Goal: Task Accomplishment & Management: Use online tool/utility

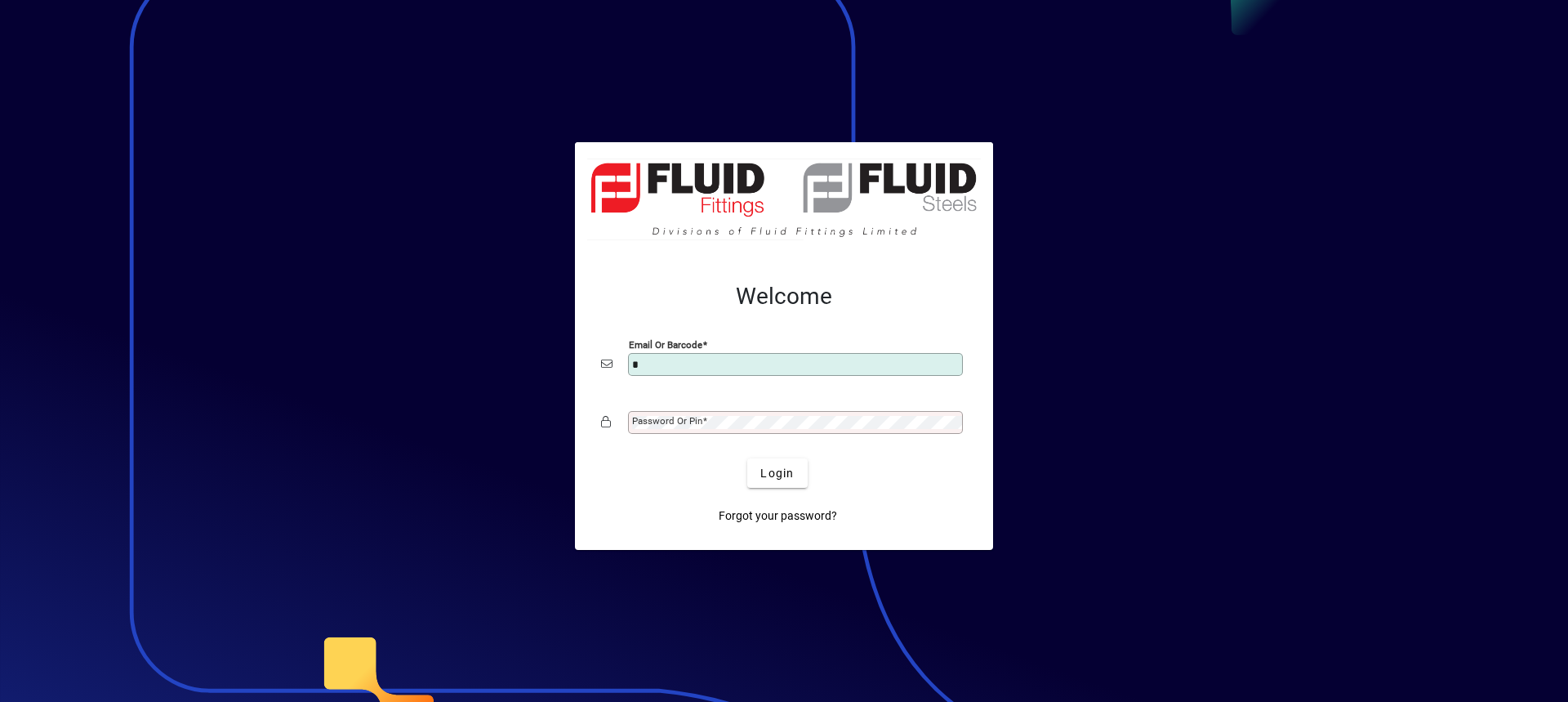
type input "**********"
click at [691, 417] on mat-label "Password or Pin" at bounding box center [667, 421] width 71 height 11
click at [747, 458] on button "Login" at bounding box center [777, 473] width 59 height 30
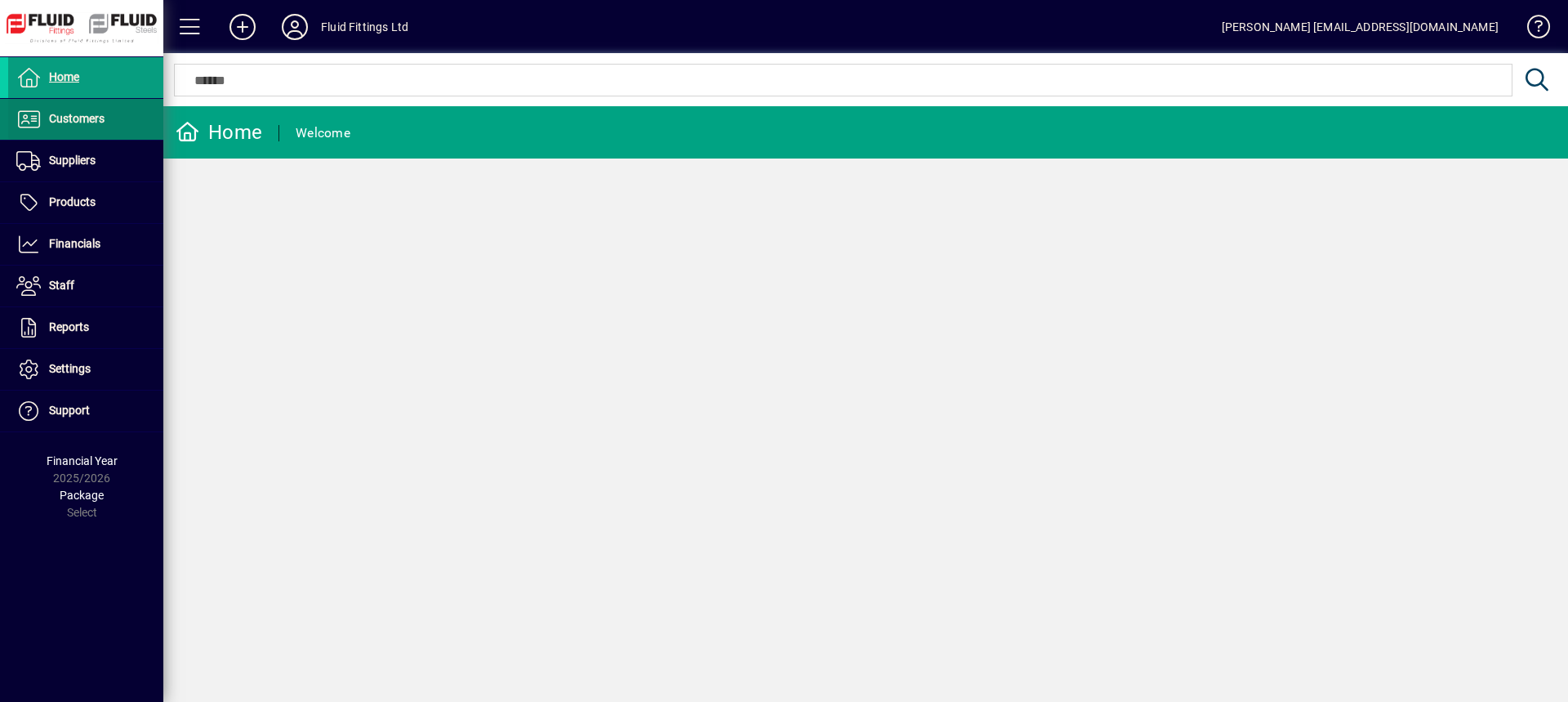
click at [97, 116] on span "Customers" at bounding box center [76, 118] width 55 height 13
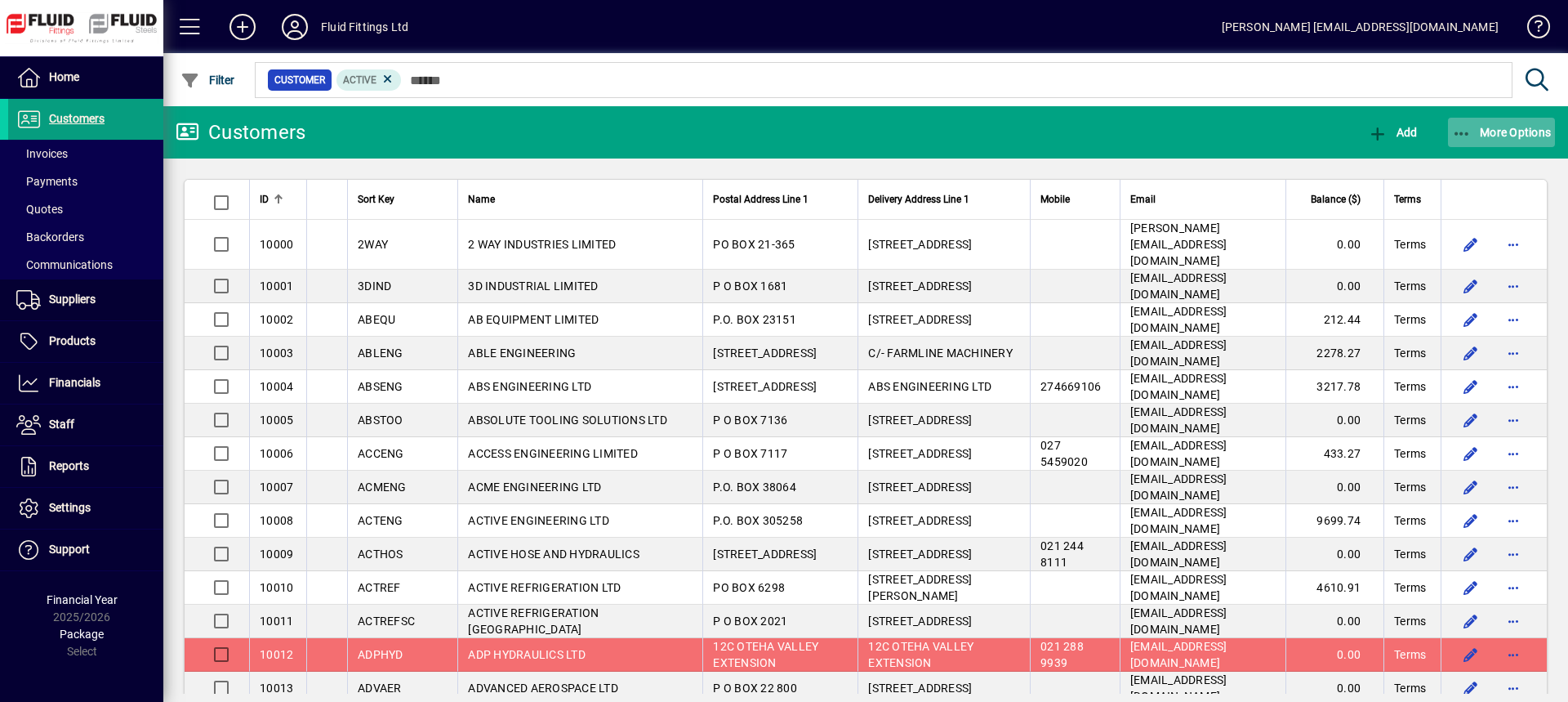
click at [1472, 138] on span "More Options" at bounding box center [1502, 132] width 99 height 13
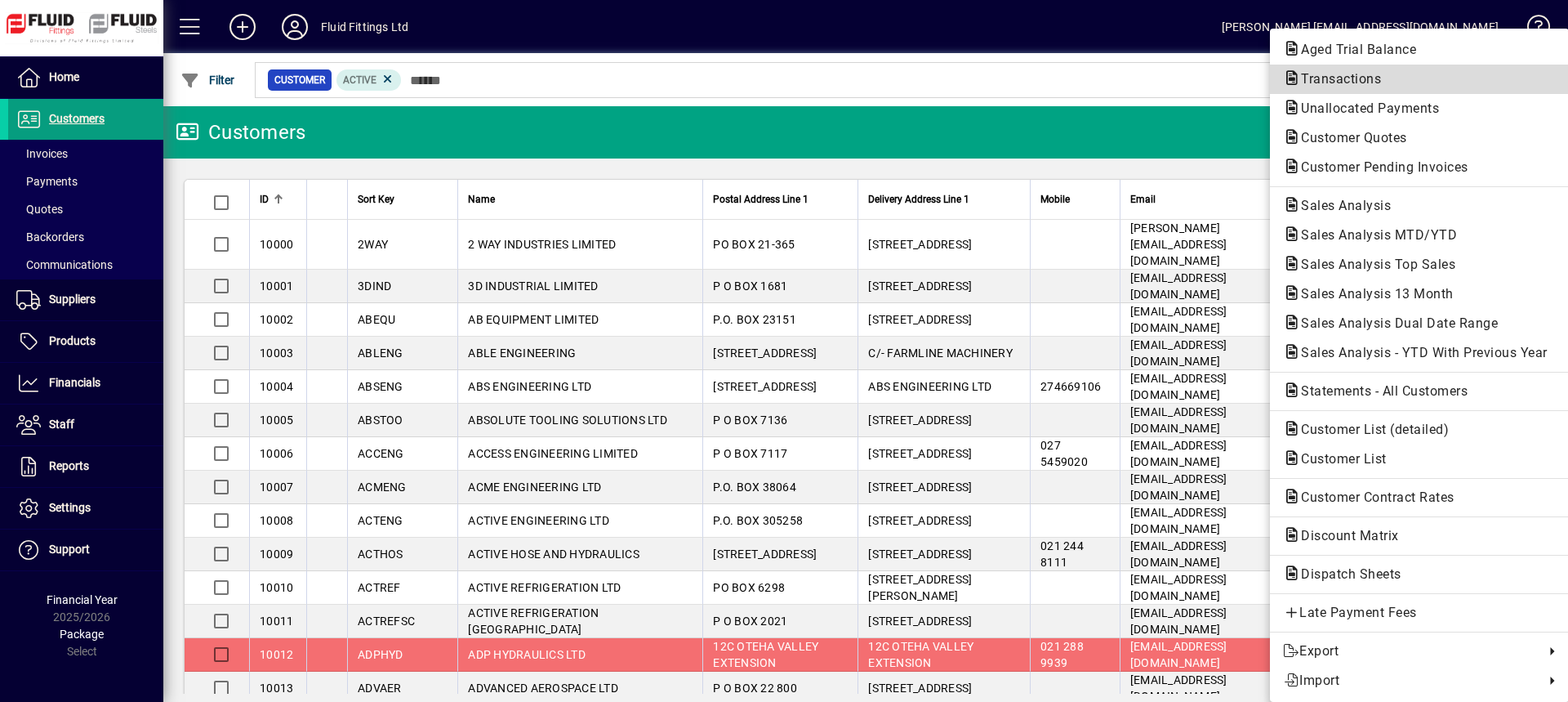
click at [1351, 84] on span "Transactions" at bounding box center [1336, 79] width 106 height 15
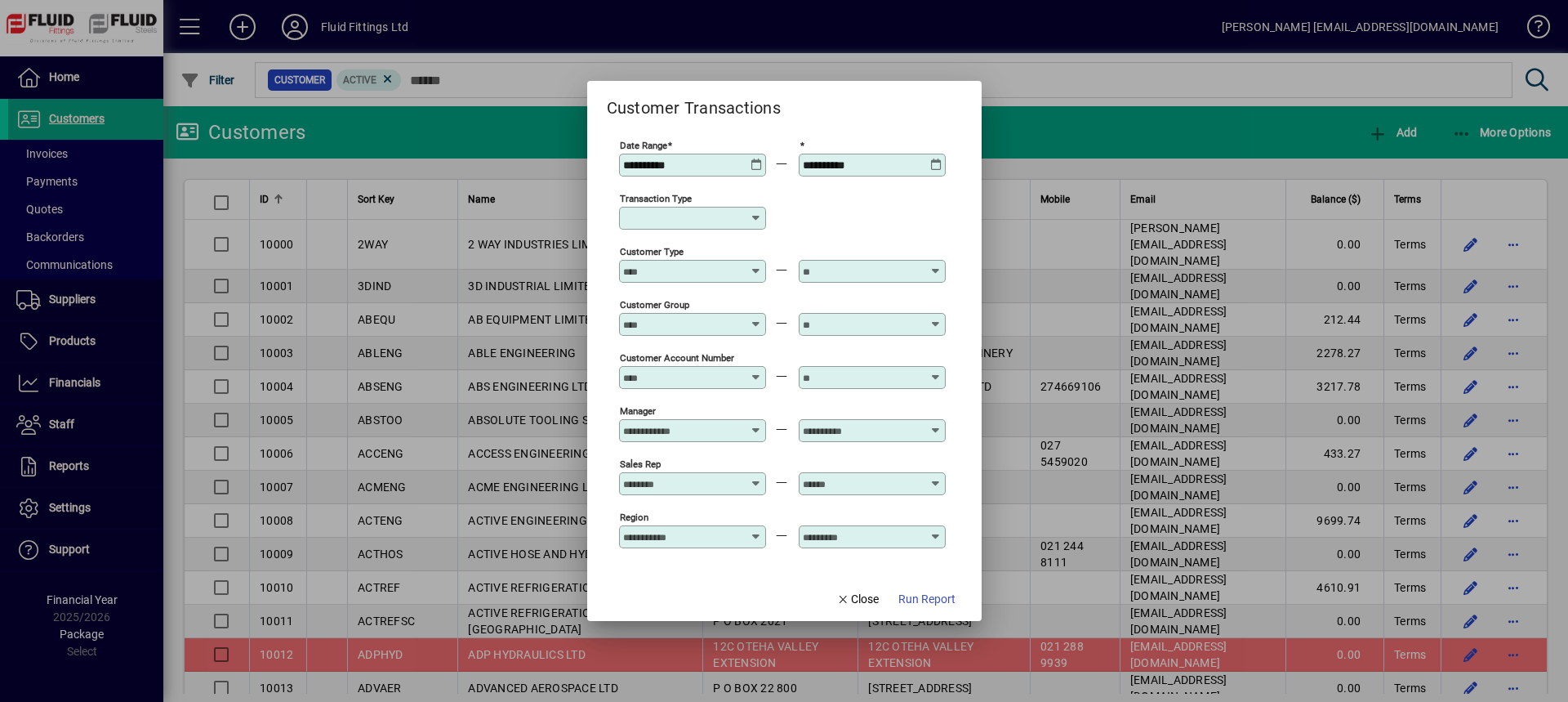
click at [756, 213] on icon at bounding box center [756, 218] width 13 height 13
click at [703, 310] on div "Customer Invoice" at bounding box center [691, 314] width 117 height 17
type input "**********"
click at [935, 604] on span "Run Report" at bounding box center [927, 599] width 57 height 17
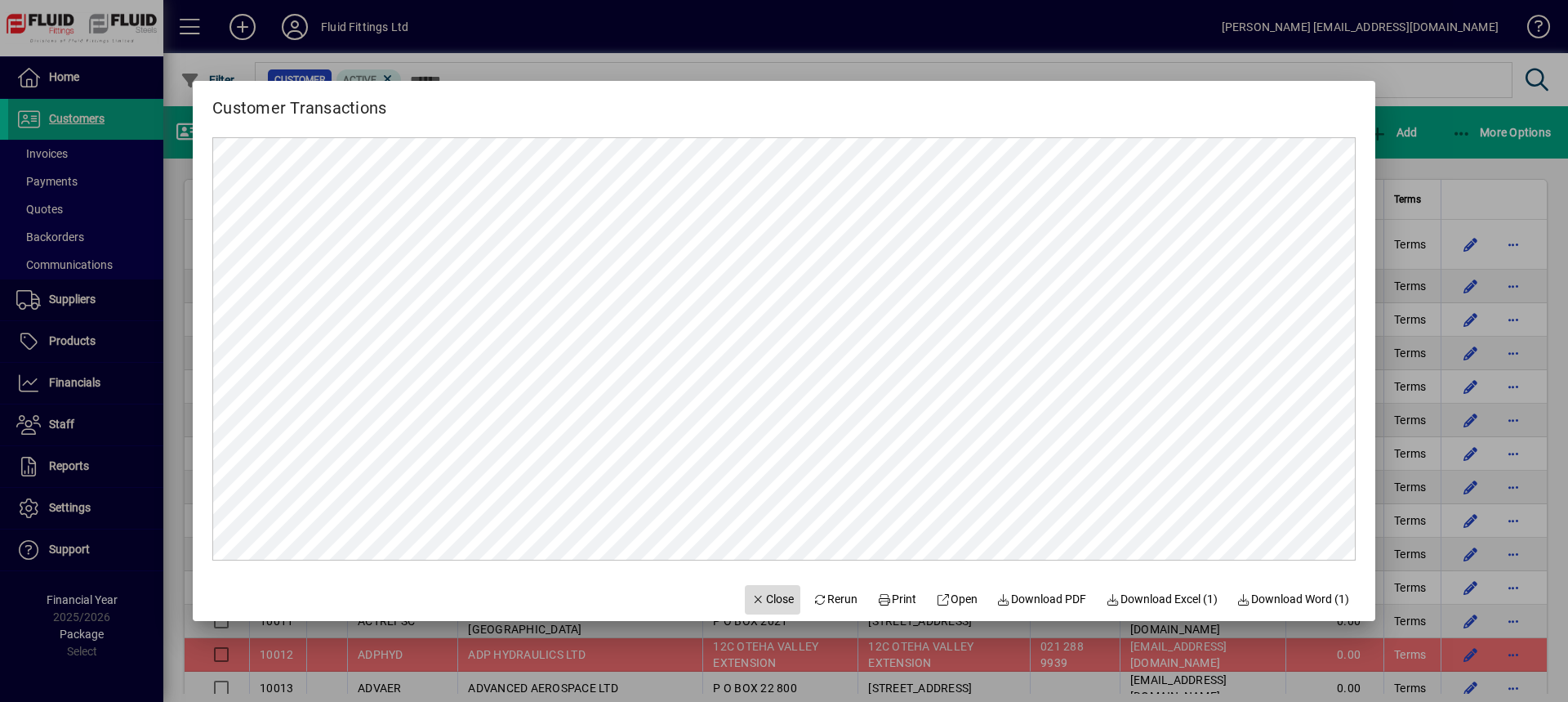
click at [777, 599] on span "Close" at bounding box center [773, 599] width 42 height 17
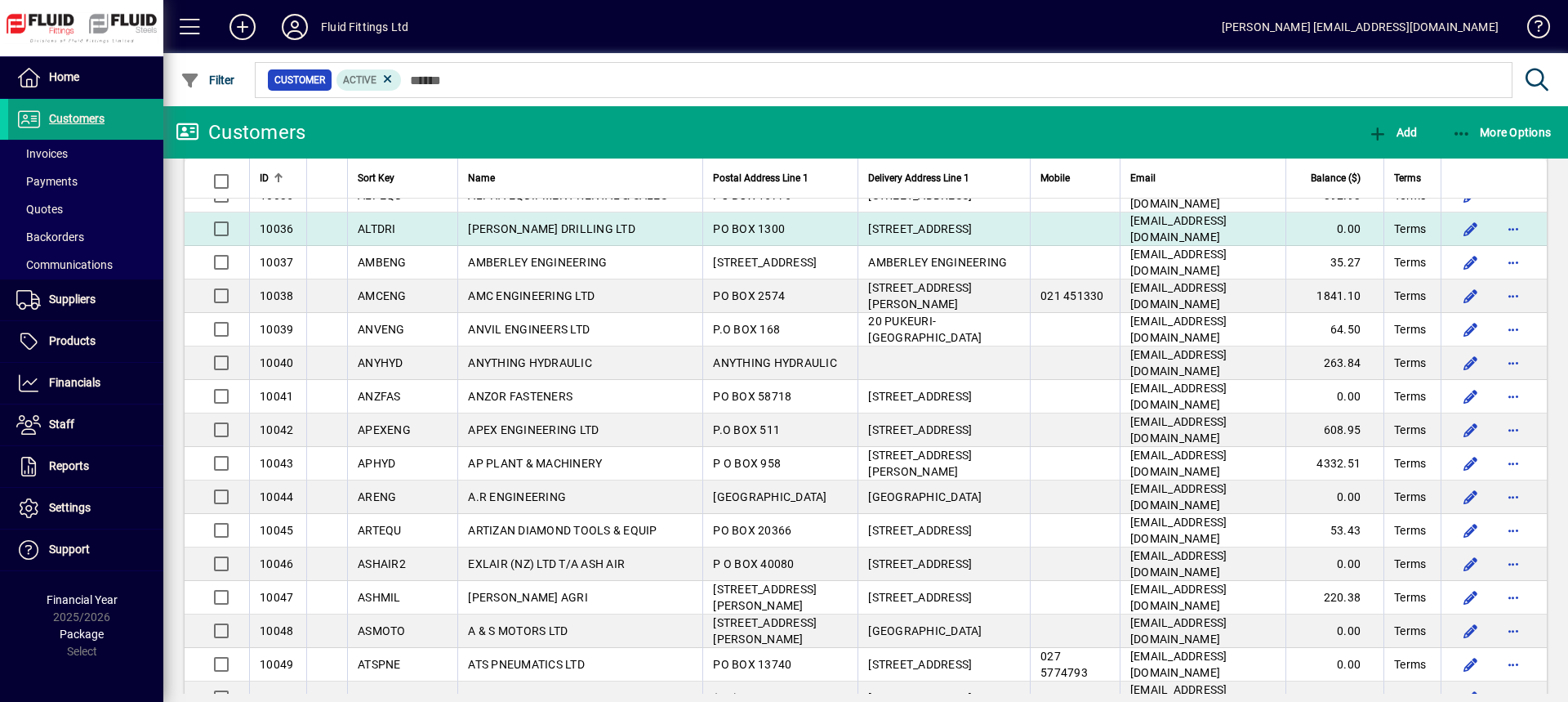
scroll to position [1308, 0]
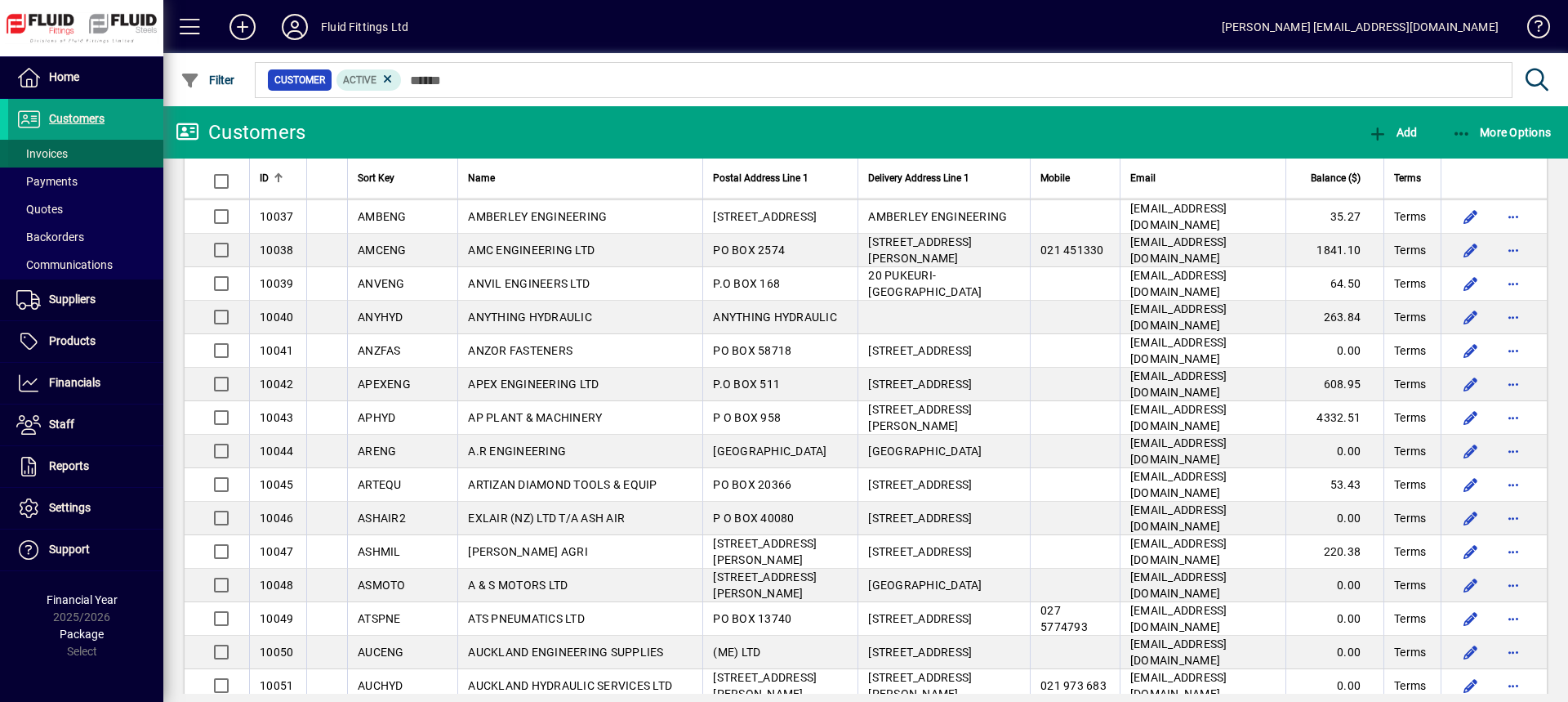
click at [99, 148] on span at bounding box center [86, 154] width 155 height 39
